Goal: Information Seeking & Learning: Learn about a topic

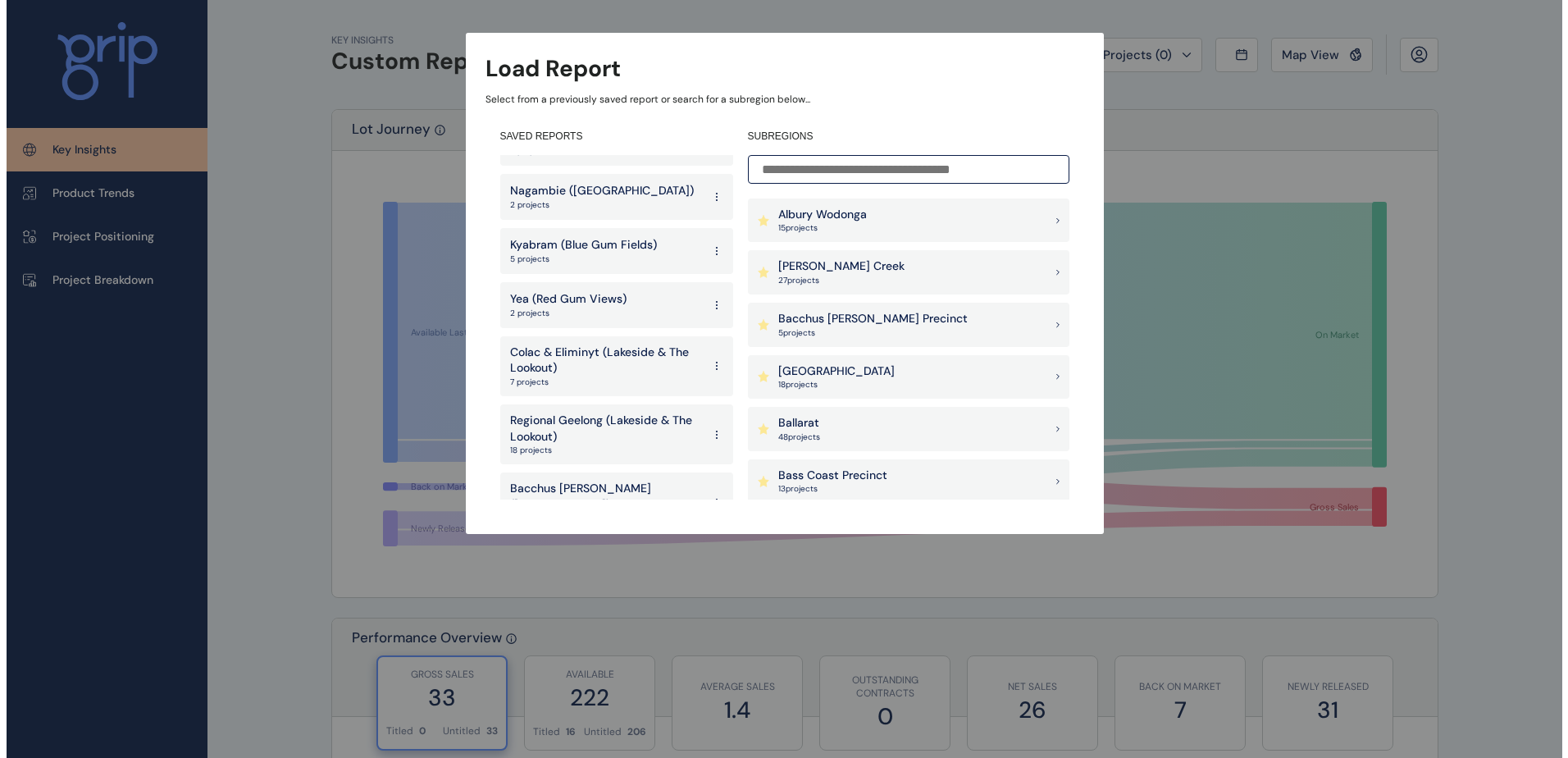
scroll to position [54, 0]
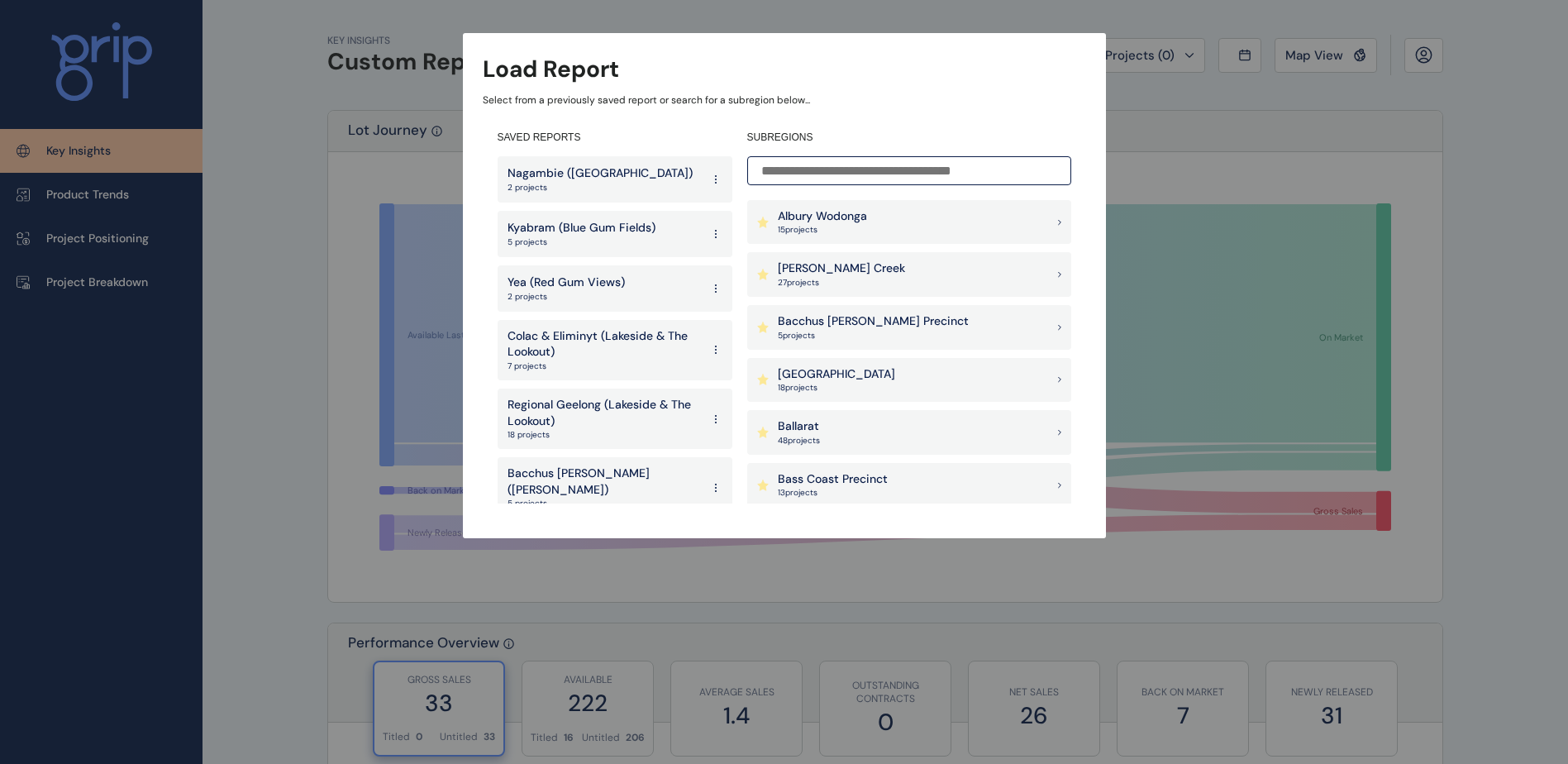
click at [658, 344] on p "Colac & Eliminyt (Lakeside & The Lookout)" at bounding box center [605, 344] width 194 height 32
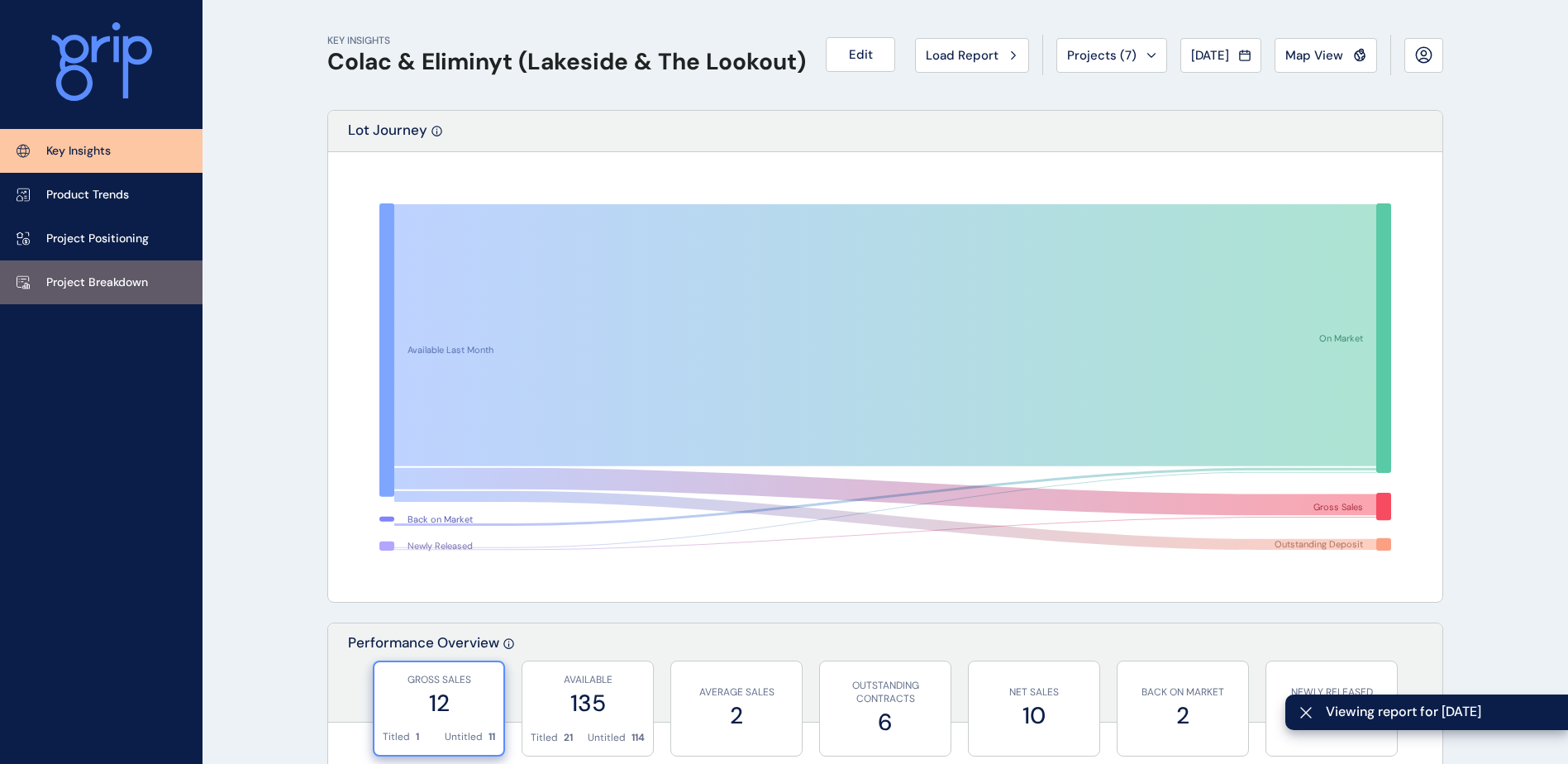
click at [116, 271] on link "Project Breakdown" at bounding box center [101, 282] width 203 height 44
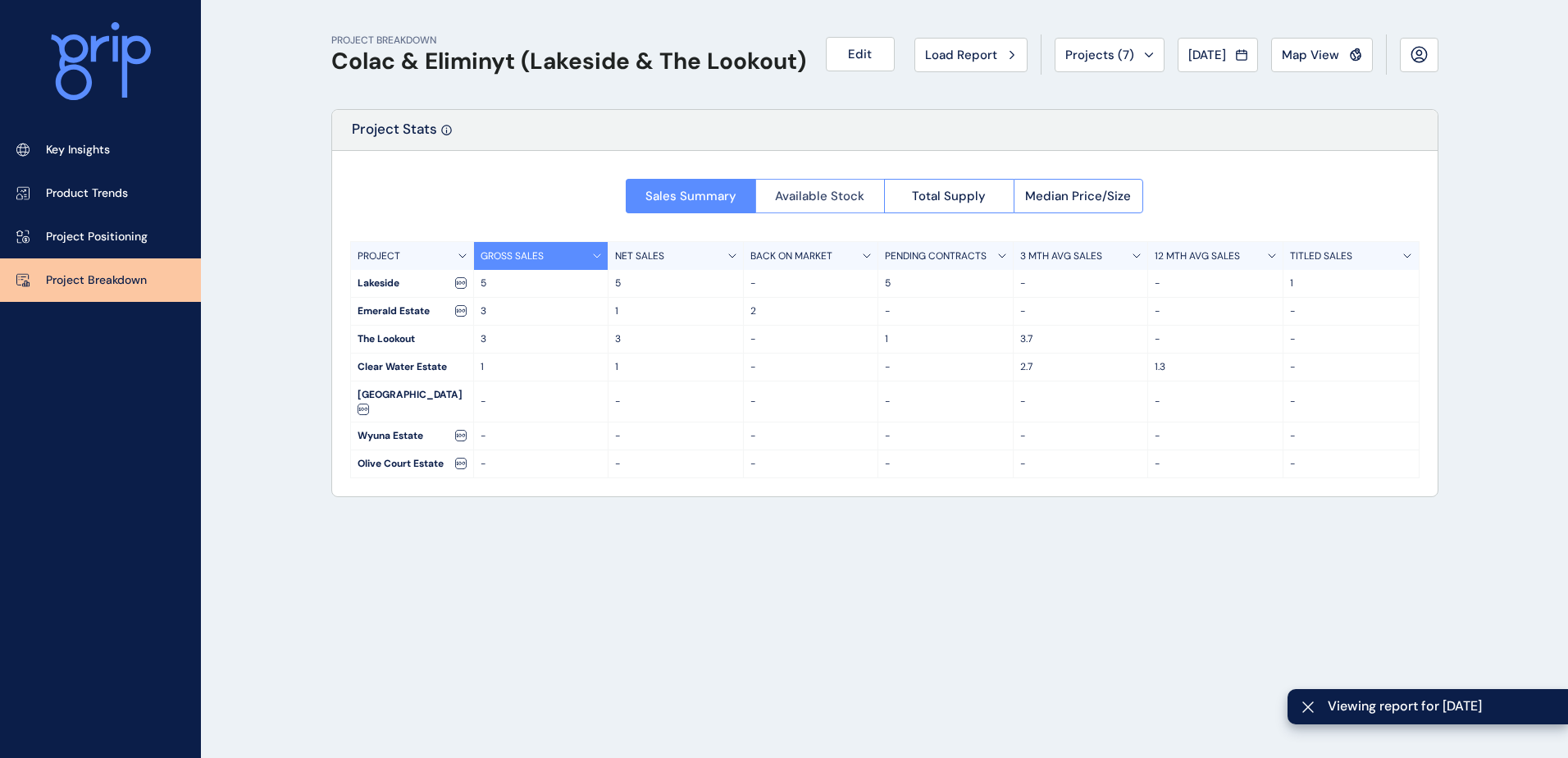
click at [813, 192] on span "Available Stock" at bounding box center [820, 196] width 90 height 16
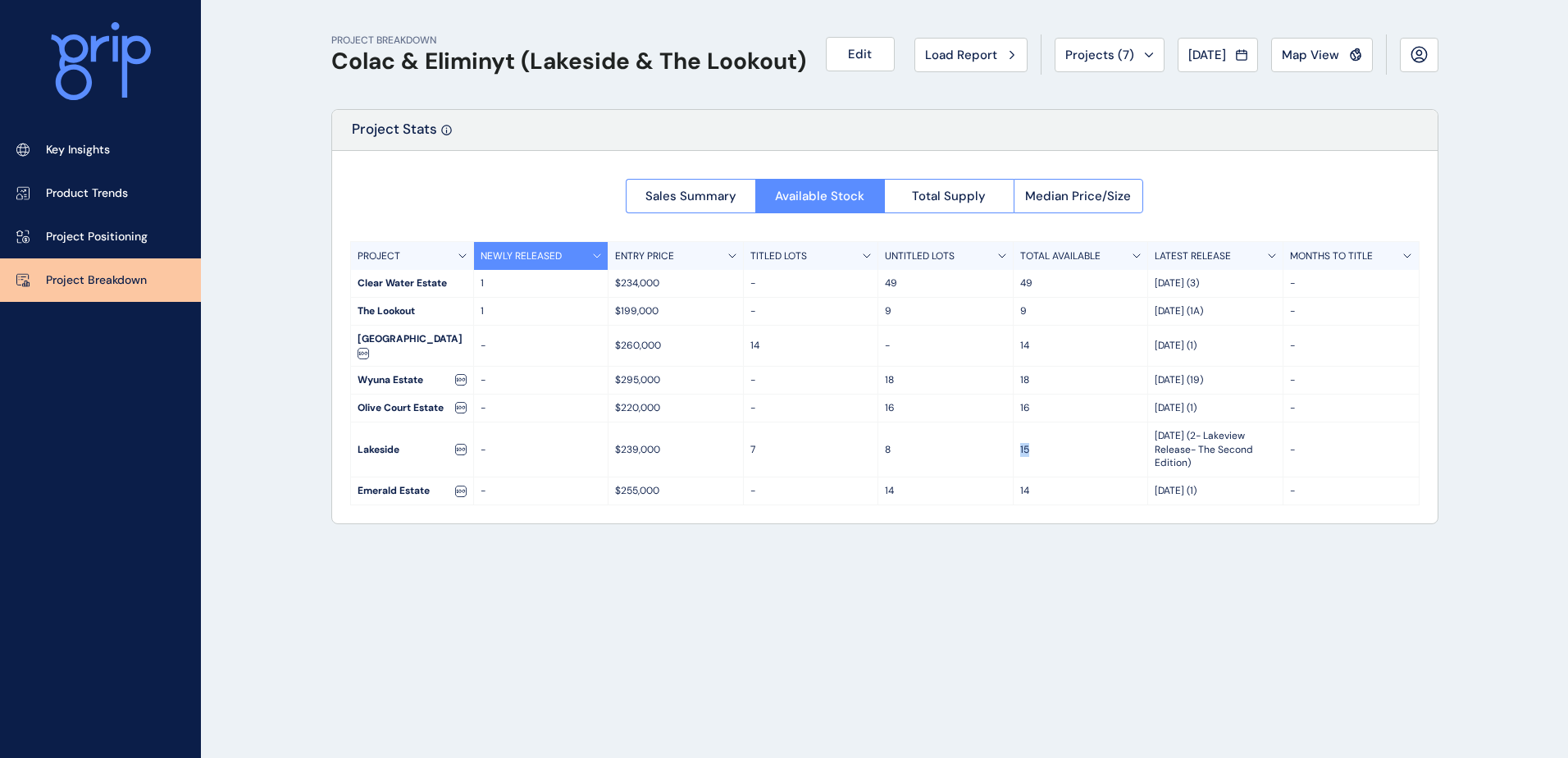
drag, startPoint x: 1047, startPoint y: 451, endPoint x: 954, endPoint y: 451, distance: 93.0
click at [954, 451] on div "Lakeside - $239,000 7 8 [DATE] (2- [GEOGRAPHIC_DATA] Release- The Second Editio…" at bounding box center [885, 450] width 1068 height 55
drag, startPoint x: 954, startPoint y: 451, endPoint x: 941, endPoint y: 202, distance: 249.3
click at [941, 202] on span "Total Supply" at bounding box center [949, 196] width 74 height 16
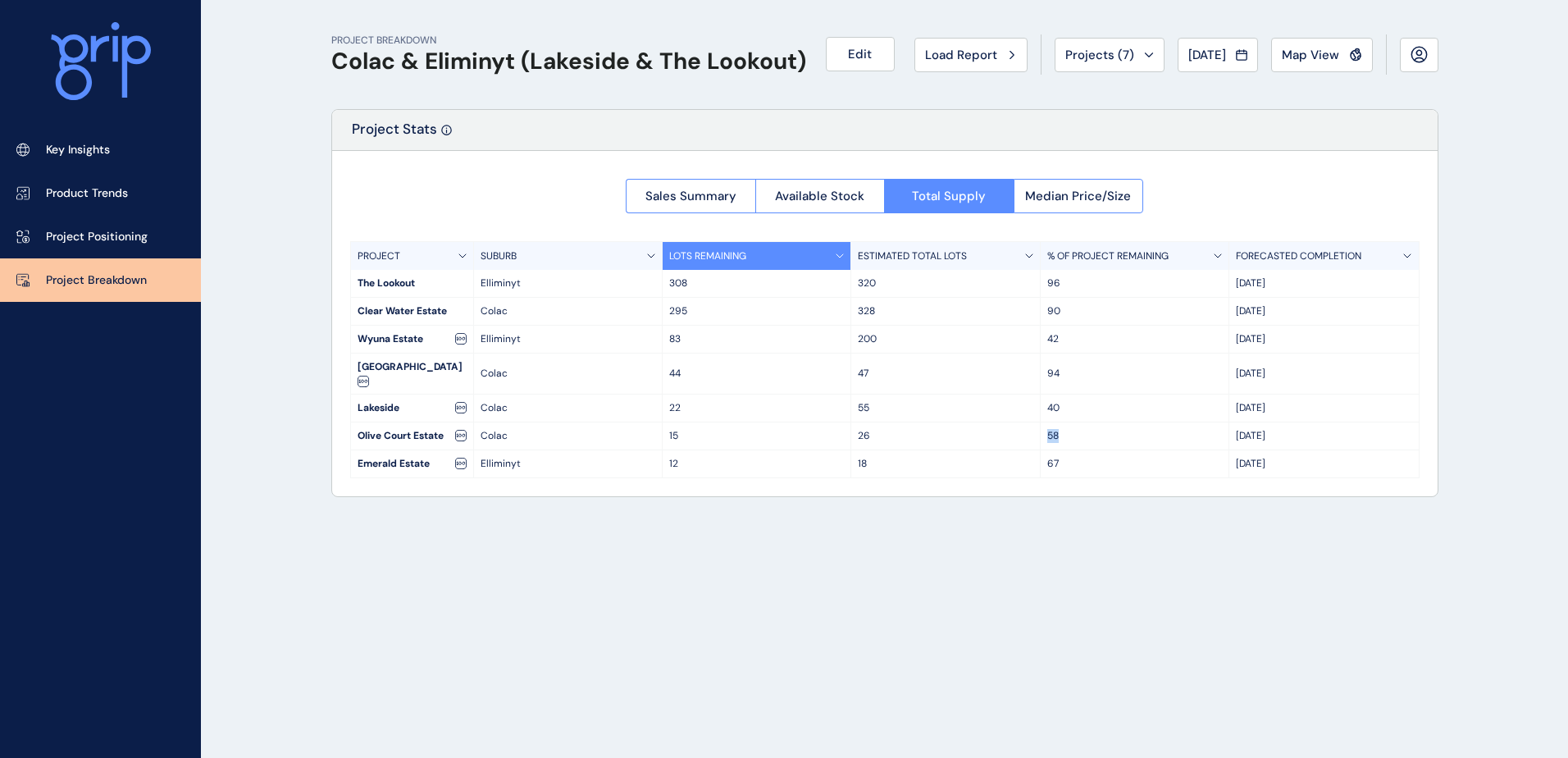
drag, startPoint x: 1064, startPoint y: 435, endPoint x: 1006, endPoint y: 433, distance: 58.0
click at [1006, 433] on div "Olive Court Estate Colac 15 26 58 Nov '25" at bounding box center [885, 436] width 1068 height 27
drag, startPoint x: 1006, startPoint y: 433, endPoint x: 1062, endPoint y: 431, distance: 56.0
click at [1062, 431] on p "58" at bounding box center [1134, 435] width 175 height 14
drag, startPoint x: 1062, startPoint y: 404, endPoint x: 1038, endPoint y: 404, distance: 24.0
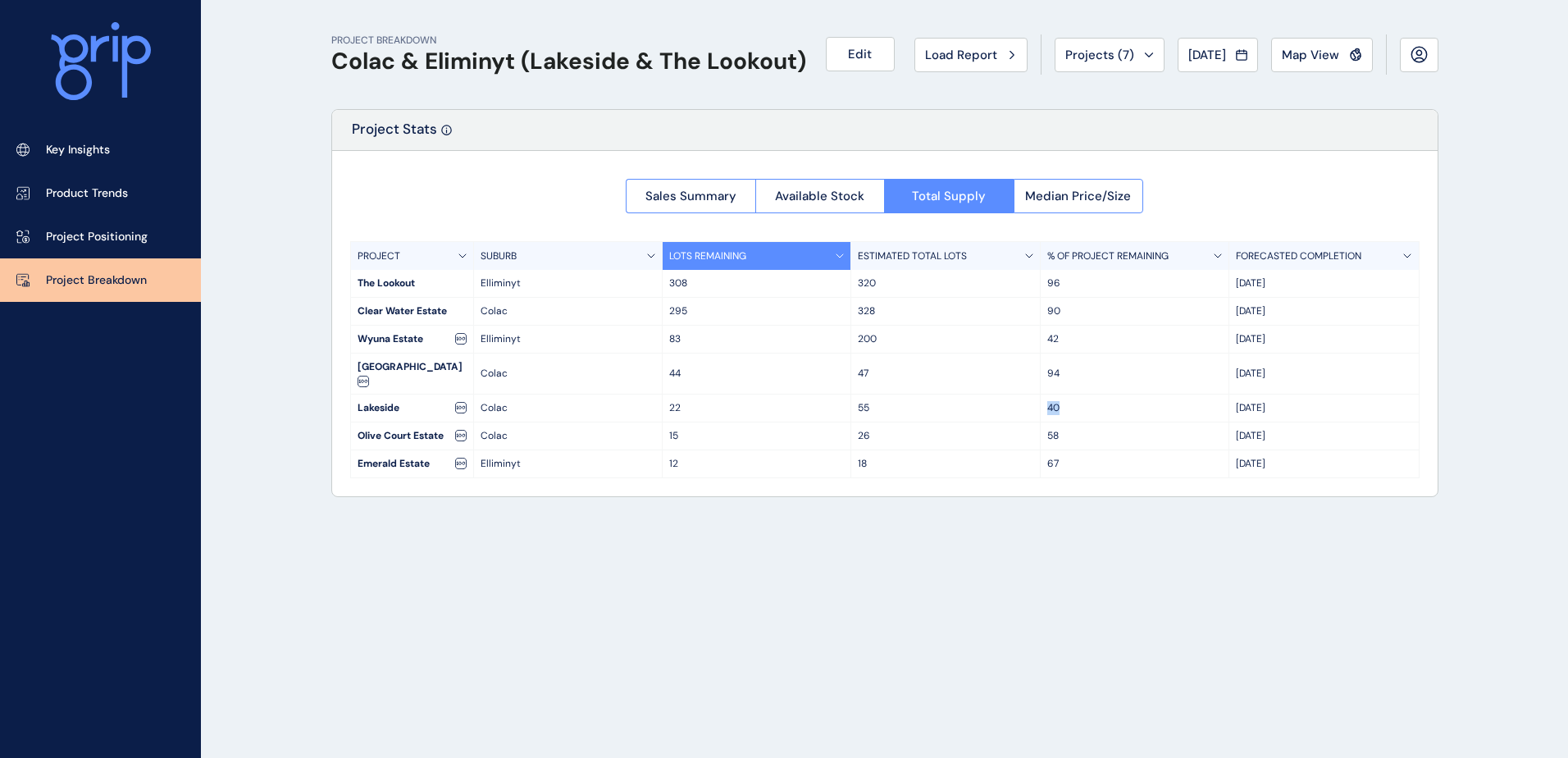
click at [1038, 404] on div "Lakeside Colac 22 55 40 Dec '25" at bounding box center [885, 408] width 1068 height 27
drag, startPoint x: 1038, startPoint y: 404, endPoint x: 1099, endPoint y: 409, distance: 61.2
click at [1099, 409] on p "40" at bounding box center [1134, 407] width 175 height 14
